Goal: Find contact information: Find contact information

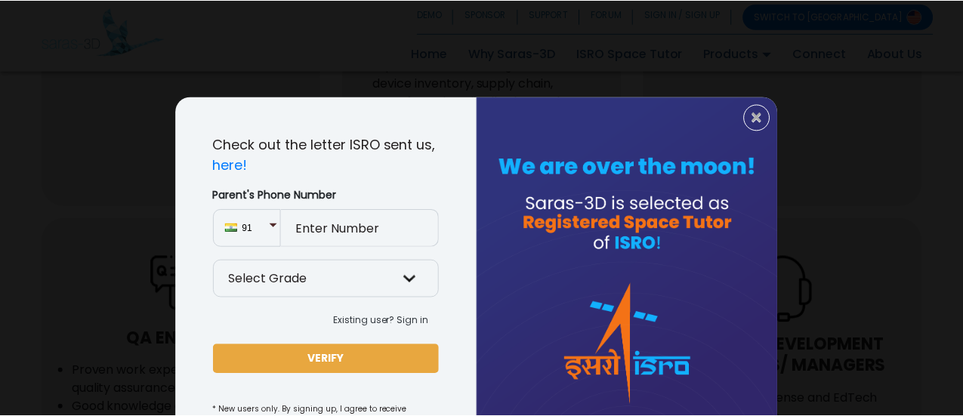
scroll to position [94, 0]
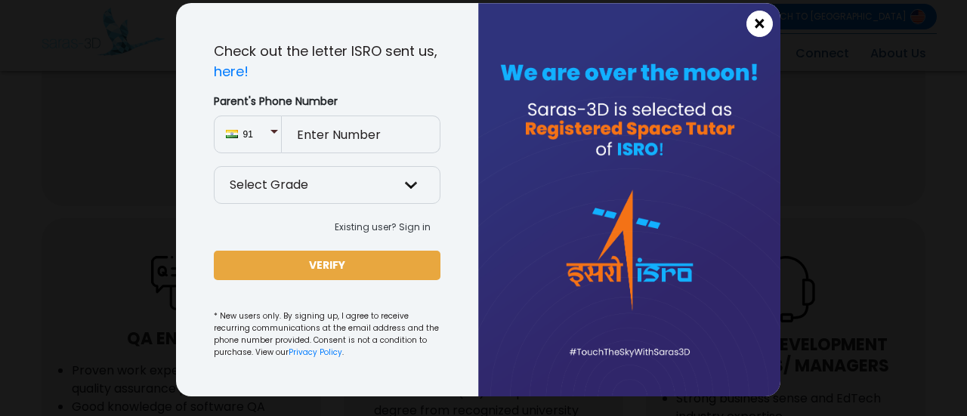
click at [746, 28] on button "×" at bounding box center [759, 24] width 26 height 26
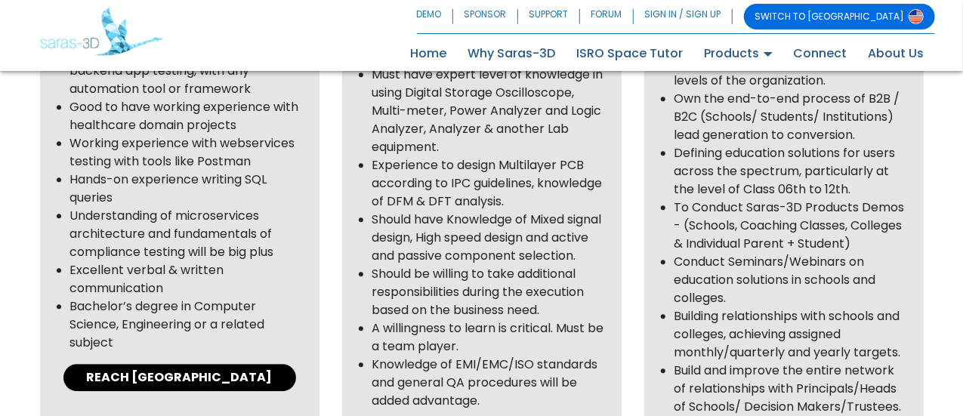
scroll to position [2077, 0]
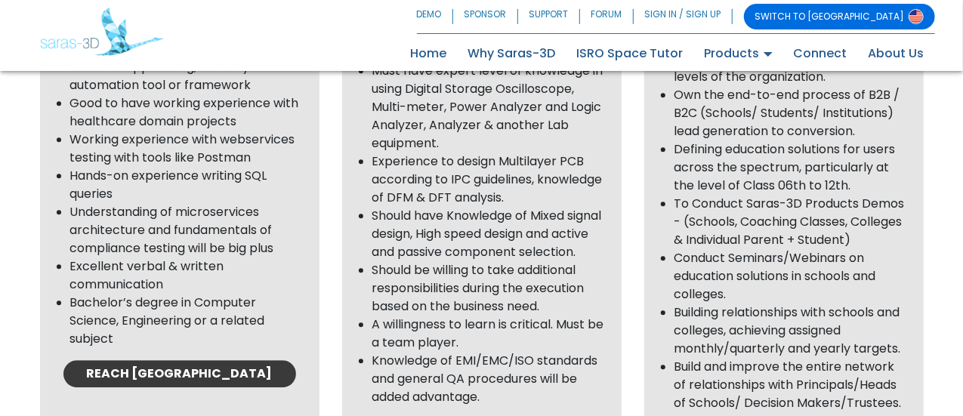
click at [212, 360] on link "REACH [GEOGRAPHIC_DATA]" at bounding box center [179, 373] width 233 height 27
click at [200, 360] on link "REACH [GEOGRAPHIC_DATA]" at bounding box center [179, 373] width 233 height 27
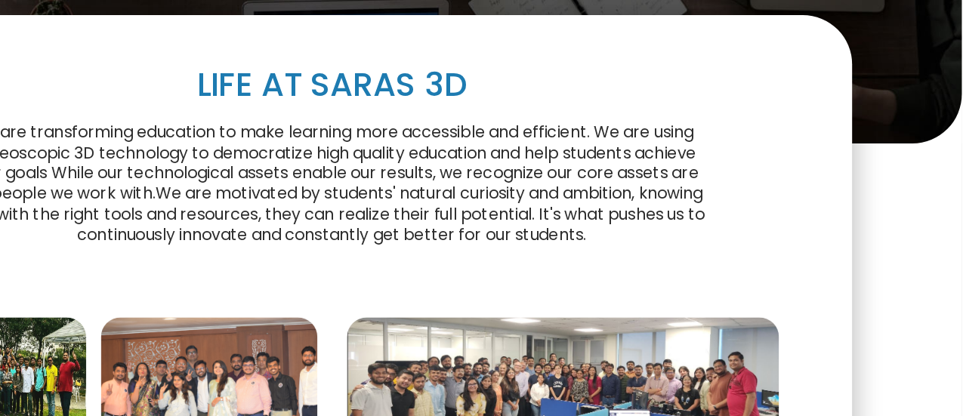
scroll to position [209, 0]
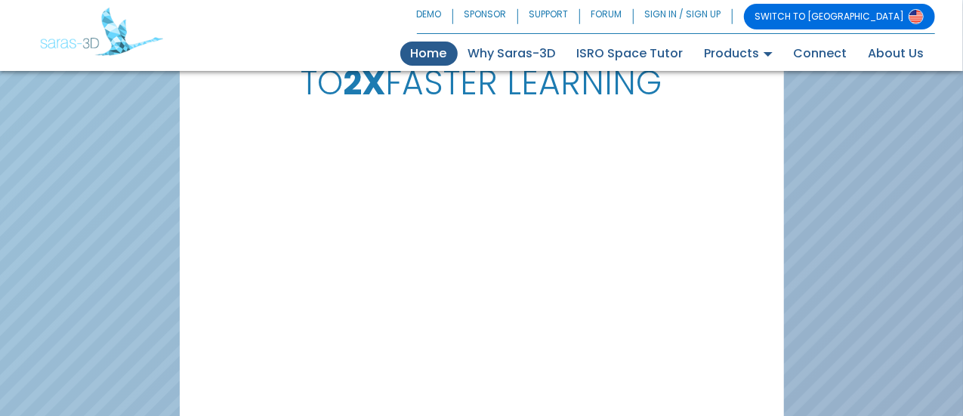
scroll to position [3506, 0]
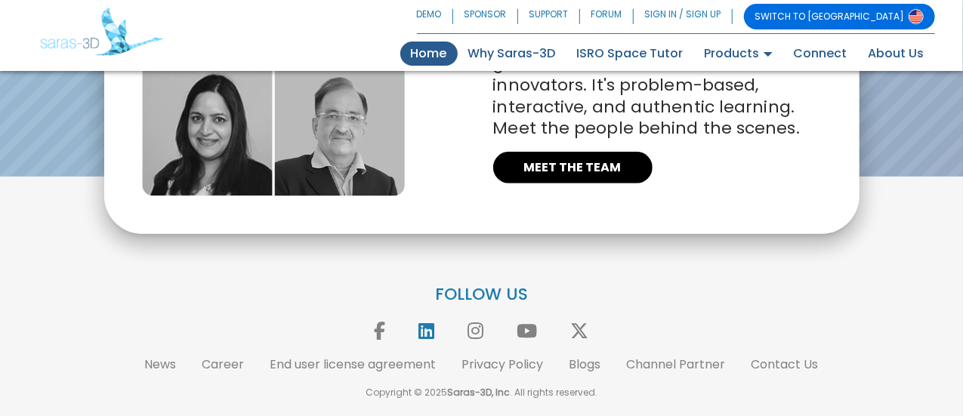
click at [430, 327] on icon at bounding box center [427, 331] width 31 height 18
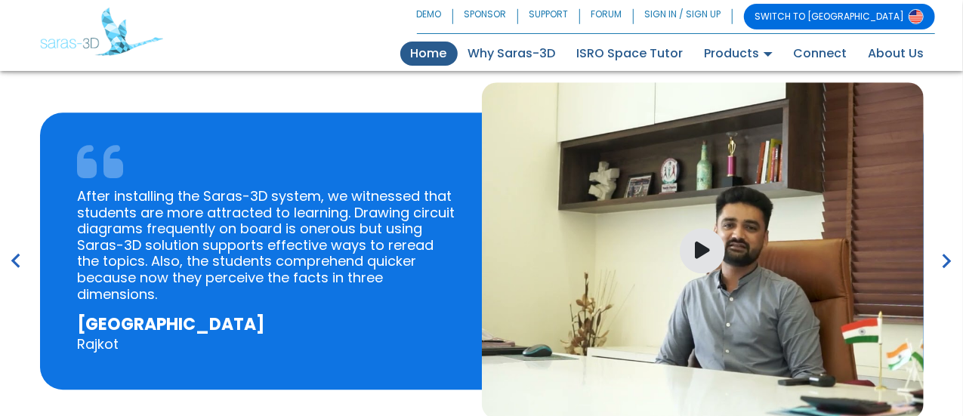
scroll to position [2140, 0]
